Goal: Task Accomplishment & Management: Manage account settings

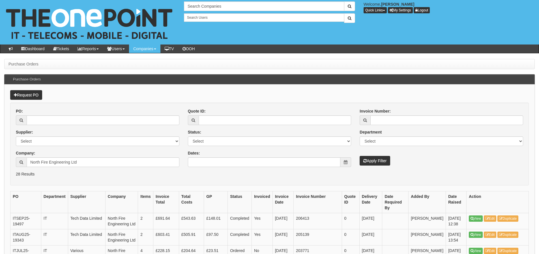
scroll to position [99, 0]
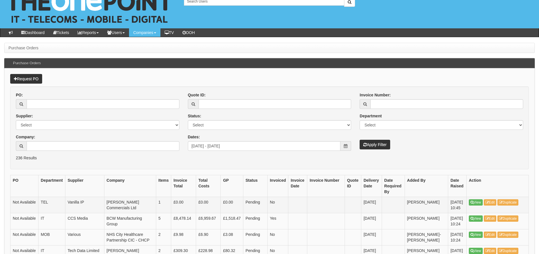
scroll to position [12, 0]
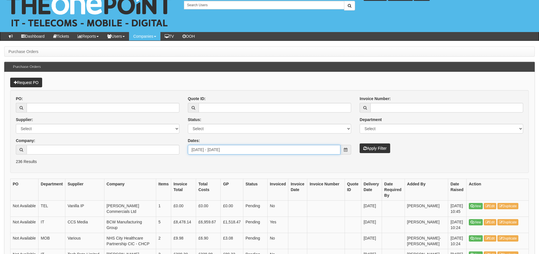
click at [244, 148] on input "[DATE] - [DATE]" at bounding box center [264, 150] width 153 height 10
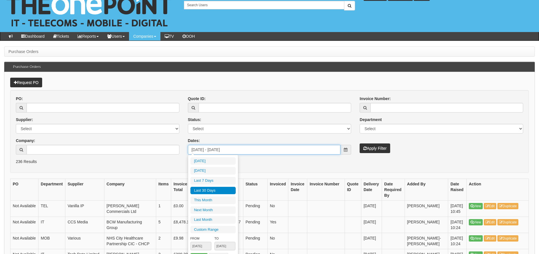
type input "[DATE]"
click at [229, 189] on li "Last 30 Days" at bounding box center [212, 191] width 45 height 8
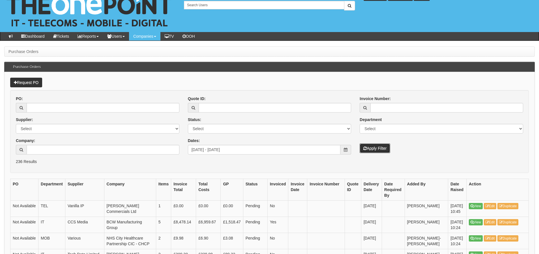
click at [364, 147] on icon "submit" at bounding box center [364, 148] width 3 height 4
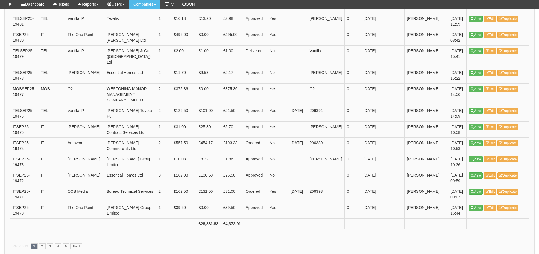
scroll to position [849, 0]
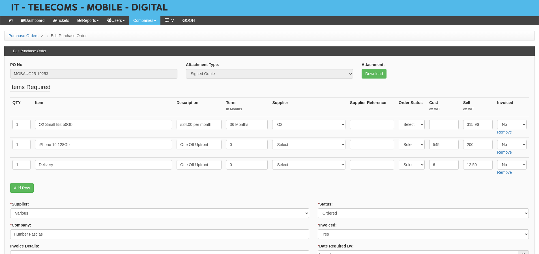
scroll to position [57, 0]
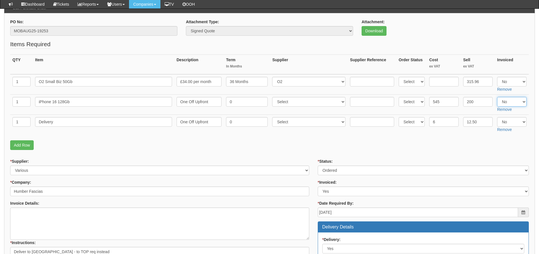
drag, startPoint x: 508, startPoint y: 100, endPoint x: 509, endPoint y: 104, distance: 3.4
click at [508, 100] on select "Select Yes No N/A" at bounding box center [511, 102] width 29 height 10
select select "Yes"
click at [497, 97] on select "Select Yes No N/A" at bounding box center [511, 102] width 29 height 10
click at [504, 122] on select "Select Yes No N/A" at bounding box center [511, 122] width 29 height 10
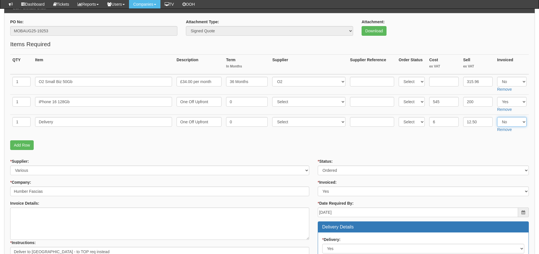
select select "Yes"
click at [497, 117] on select "Select Yes No N/A" at bounding box center [511, 122] width 29 height 10
click at [438, 141] on p "Add Row" at bounding box center [269, 145] width 519 height 10
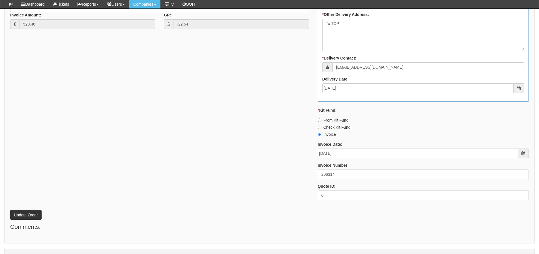
scroll to position [335, 0]
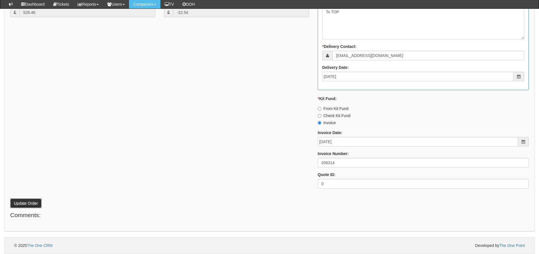
click at [28, 200] on button "Update Order" at bounding box center [25, 203] width 31 height 10
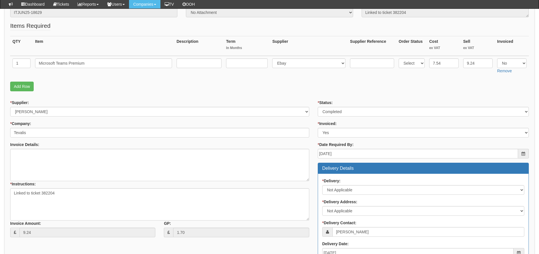
scroll to position [85, 0]
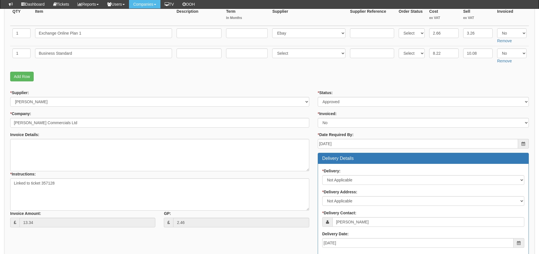
scroll to position [70, 0]
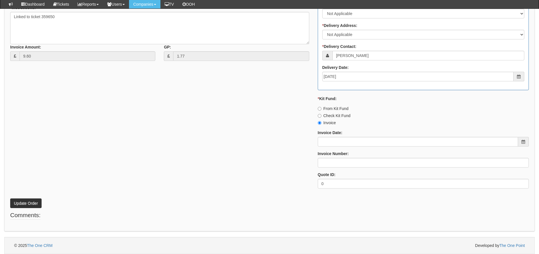
scroll to position [166, 0]
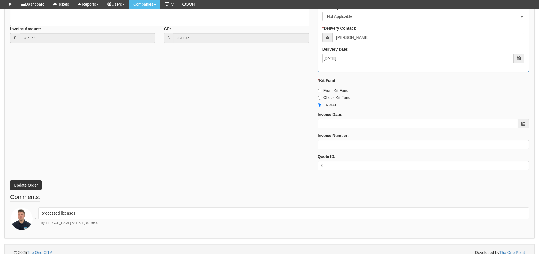
scroll to position [316, 0]
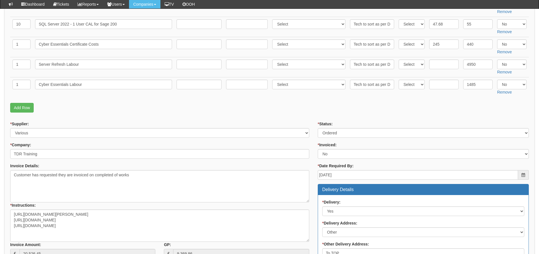
scroll to position [198, 0]
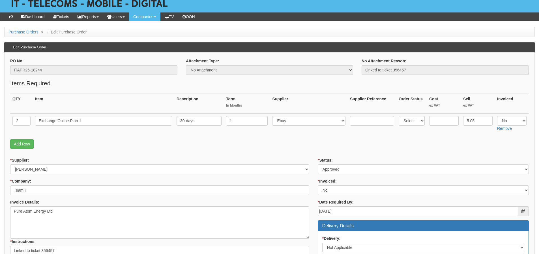
scroll to position [22, 0]
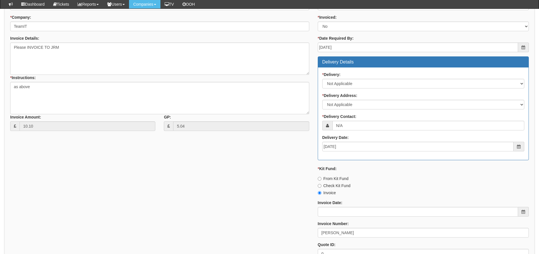
scroll to position [274, 0]
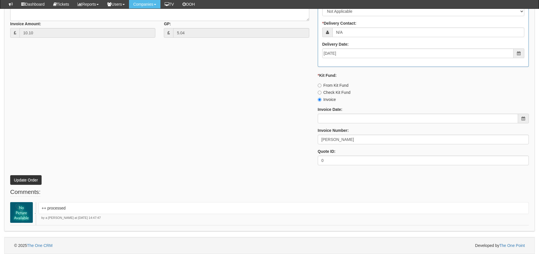
click at [128, 136] on div "* Supplier: Select 123 [DOMAIN_NAME] 1Password 3 4Gon [PERSON_NAME] Electric Lt…" at bounding box center [269, 34] width 527 height 269
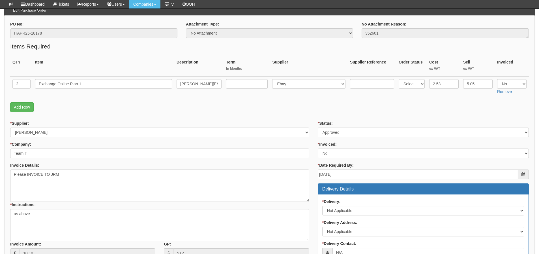
scroll to position [48, 0]
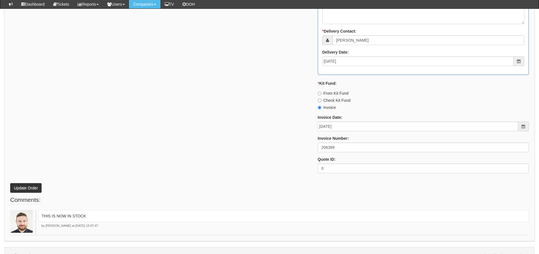
scroll to position [340, 0]
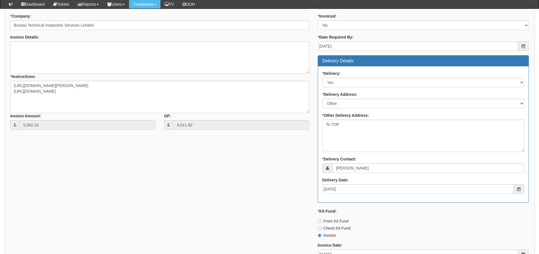
scroll to position [428, 0]
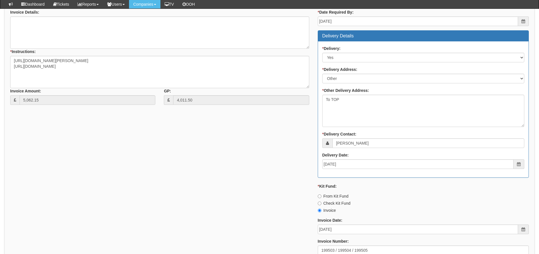
click at [86, 174] on div "* Supplier: Select 123 REG.co.uk 1Password 3 4Gon AA Jones Electric Ltd Abzorb …" at bounding box center [269, 123] width 527 height 313
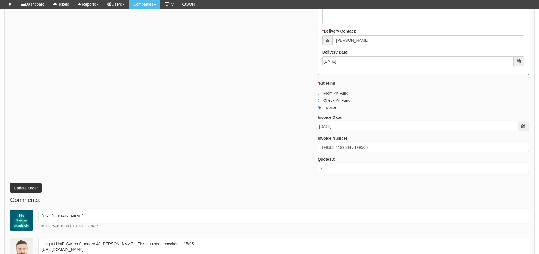
scroll to position [570, 0]
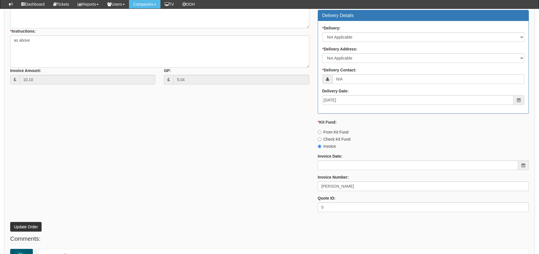
scroll to position [218, 0]
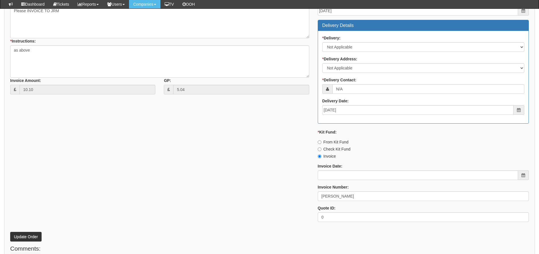
click at [187, 175] on div "* Supplier: Select 123 REG.co.uk 1Password 3 4Gon AA Jones Electric Ltd Abzorb …" at bounding box center [269, 91] width 527 height 269
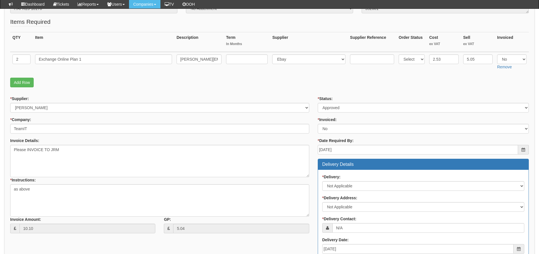
scroll to position [48, 0]
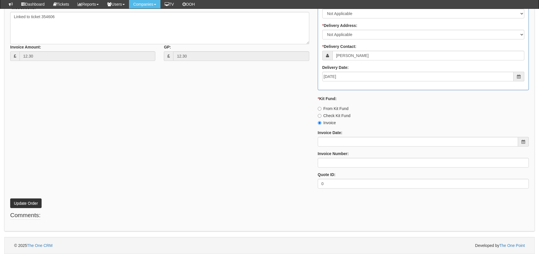
scroll to position [138, 0]
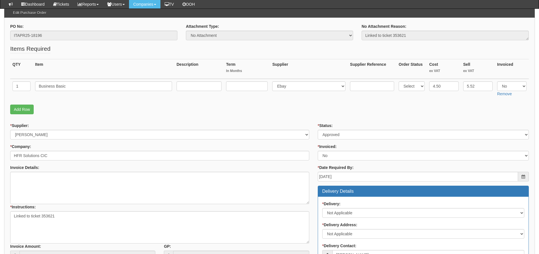
scroll to position [50, 0]
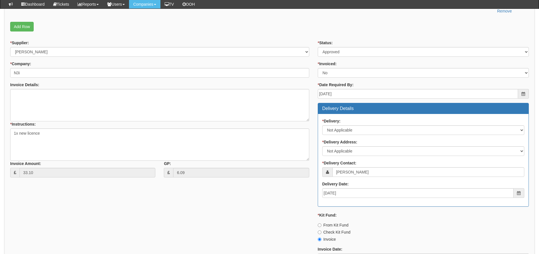
scroll to position [50, 0]
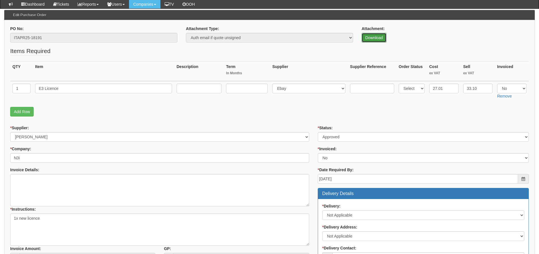
click at [382, 35] on link "Download" at bounding box center [374, 38] width 25 height 10
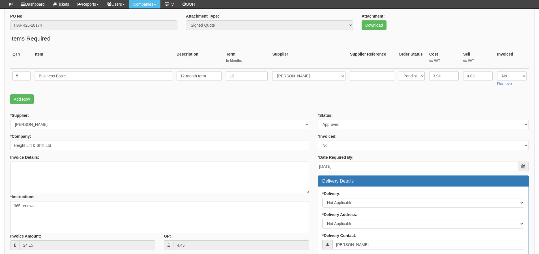
scroll to position [53, 0]
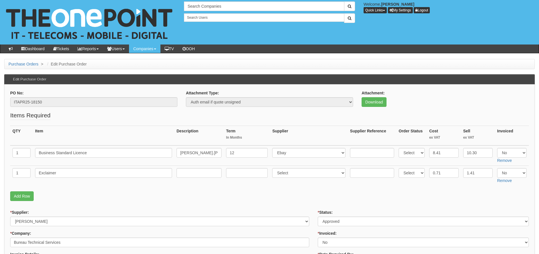
click at [193, 196] on p "Add Row" at bounding box center [269, 196] width 519 height 10
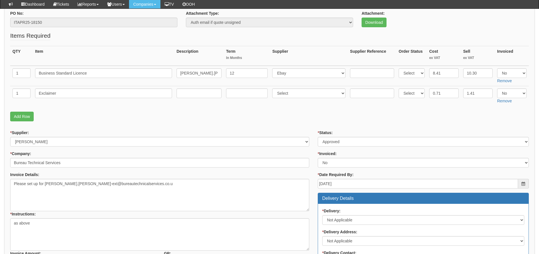
scroll to position [45, 0]
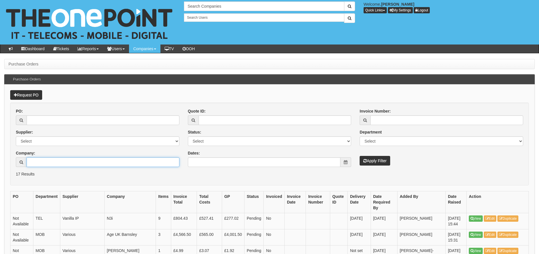
click at [48, 163] on input "Company:" at bounding box center [103, 162] width 153 height 10
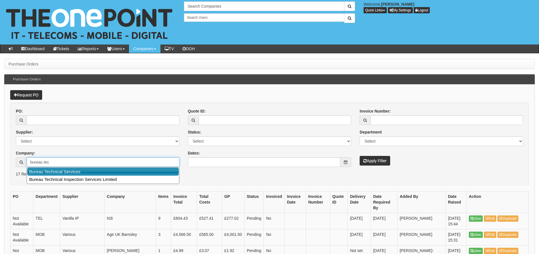
click at [53, 173] on link "Bureau Technical Services" at bounding box center [103, 171] width 152 height 8
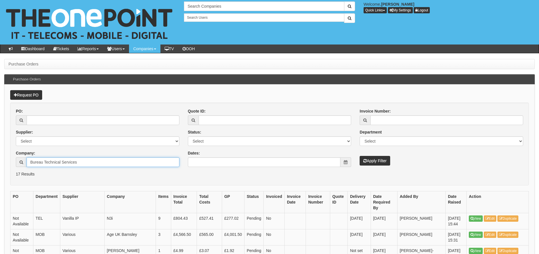
type input "Bureau Technical Services"
click at [360, 156] on button "Apply Filter" at bounding box center [375, 161] width 31 height 10
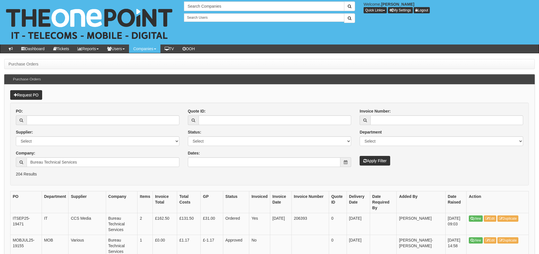
scroll to position [28, 0]
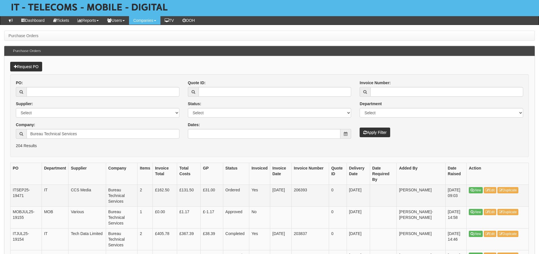
click at [224, 184] on td "Ordered" at bounding box center [236, 195] width 26 height 22
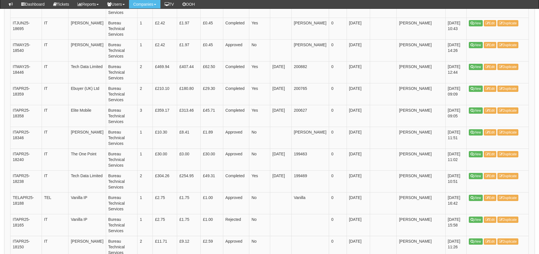
scroll to position [340, 0]
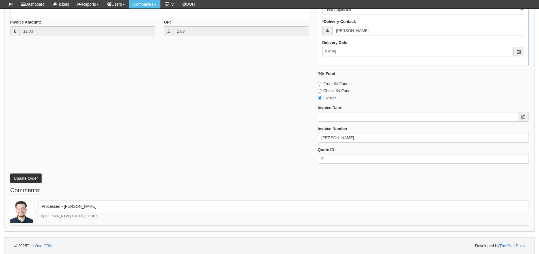
scroll to position [296, 0]
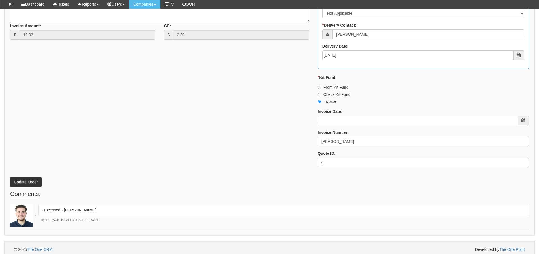
scroll to position [296, 0]
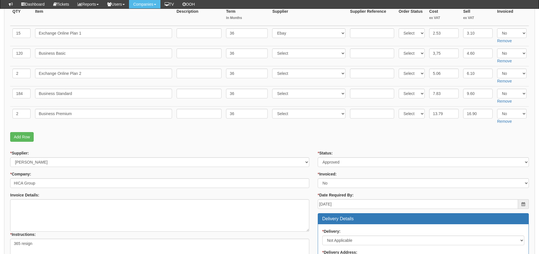
scroll to position [77, 0]
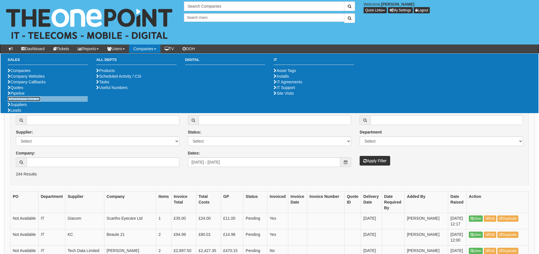
click at [29, 101] on link "Purchase Orders" at bounding box center [24, 99] width 33 height 5
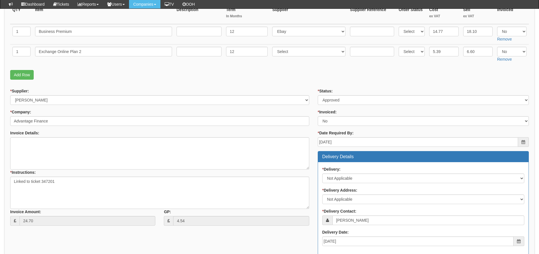
scroll to position [98, 0]
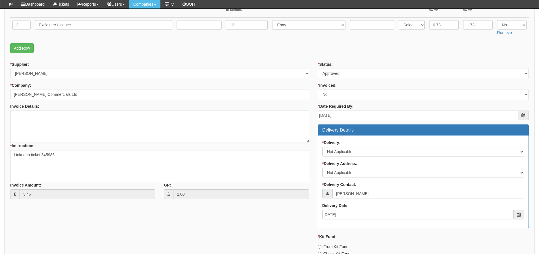
scroll to position [251, 0]
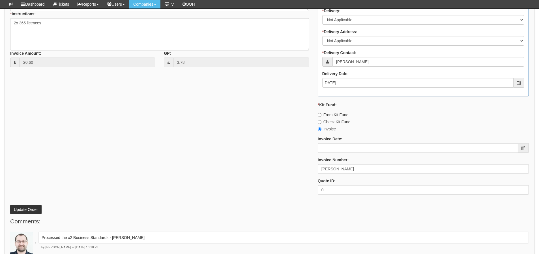
scroll to position [276, 0]
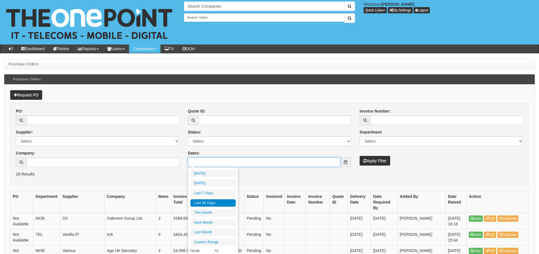
click at [271, 161] on input "Dates:" at bounding box center [264, 162] width 153 height 10
click at [230, 204] on li "Last 30 Days" at bounding box center [212, 203] width 45 height 8
type input "[DATE] - [DATE]"
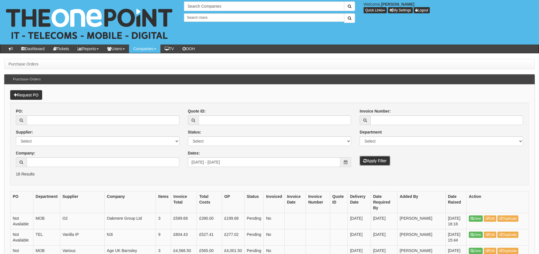
click at [368, 161] on button "Apply Filter" at bounding box center [375, 161] width 31 height 10
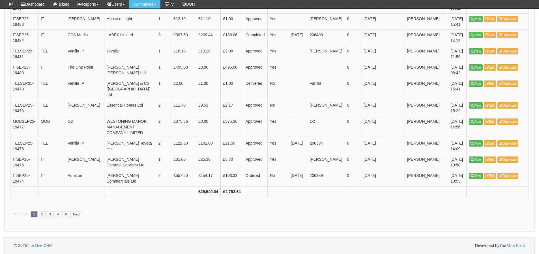
scroll to position [1102, 0]
click at [39, 215] on link "2" at bounding box center [42, 214] width 7 height 6
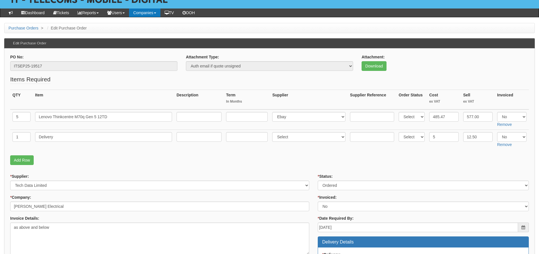
scroll to position [32, 0]
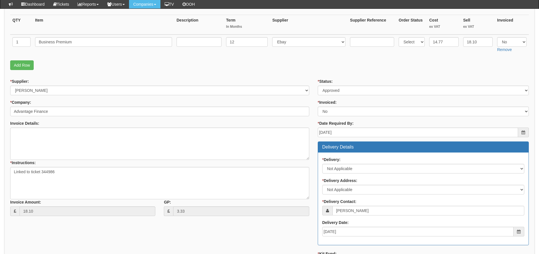
scroll to position [81, 0]
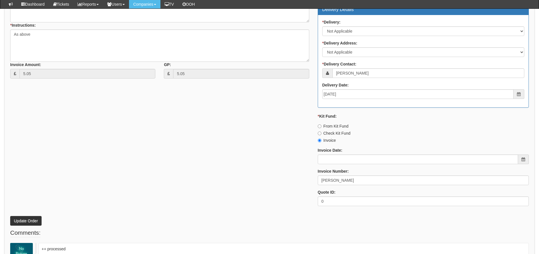
scroll to position [274, 0]
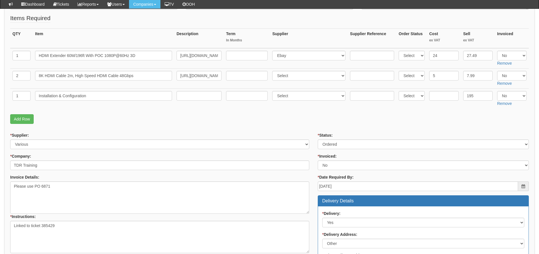
scroll to position [80, 0]
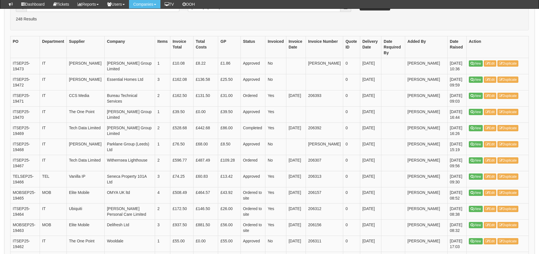
scroll to position [142, 0]
